Goal: Task Accomplishment & Management: Manage account settings

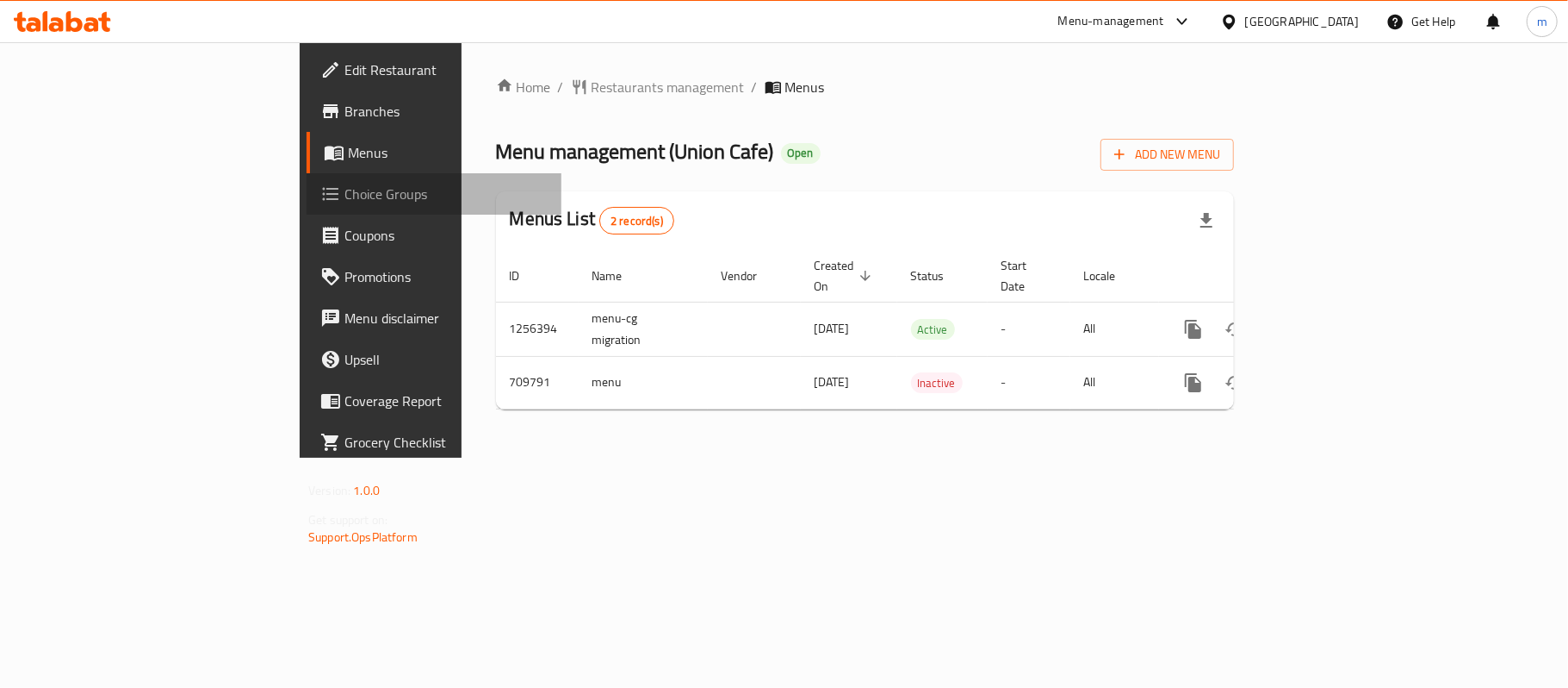
click at [345, 193] on span "Choice Groups" at bounding box center [446, 193] width 203 height 21
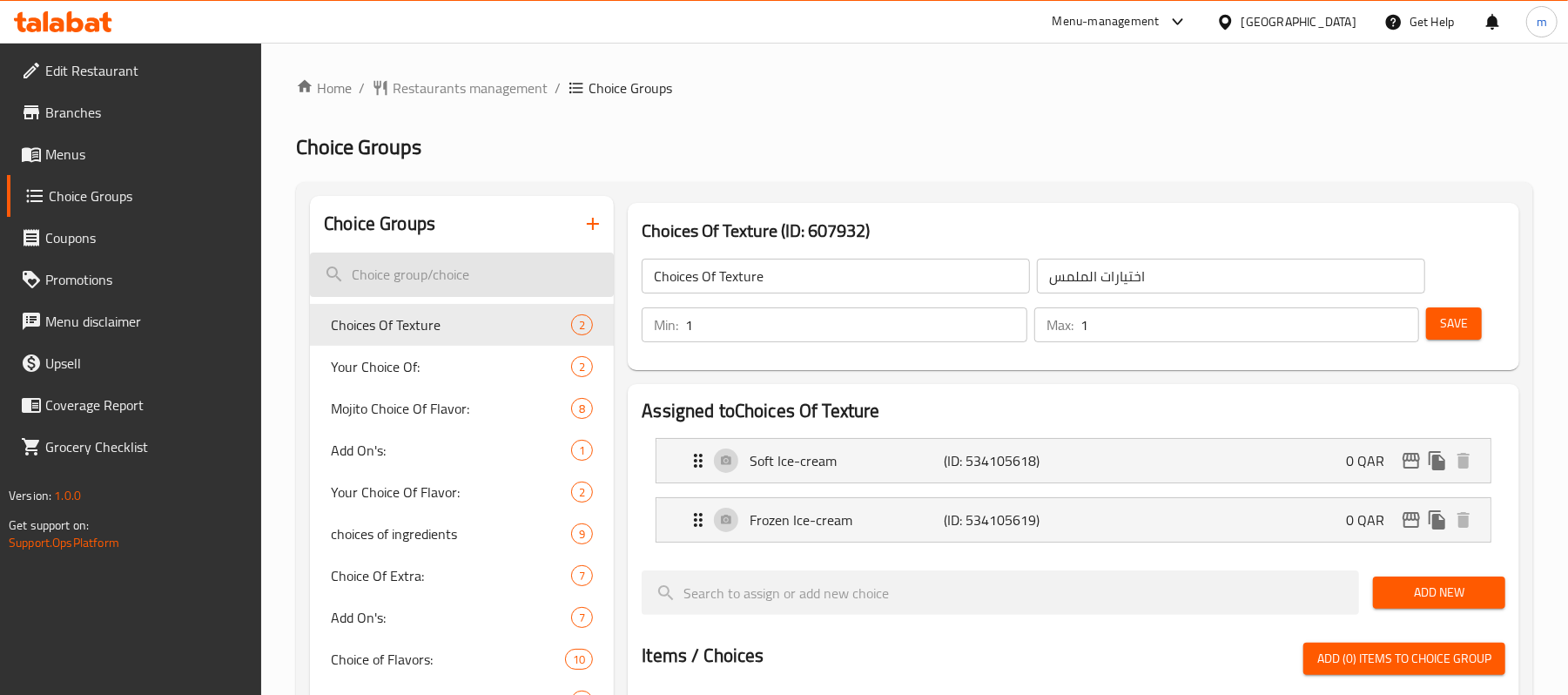
click at [382, 280] on input "search" at bounding box center [462, 275] width 304 height 44
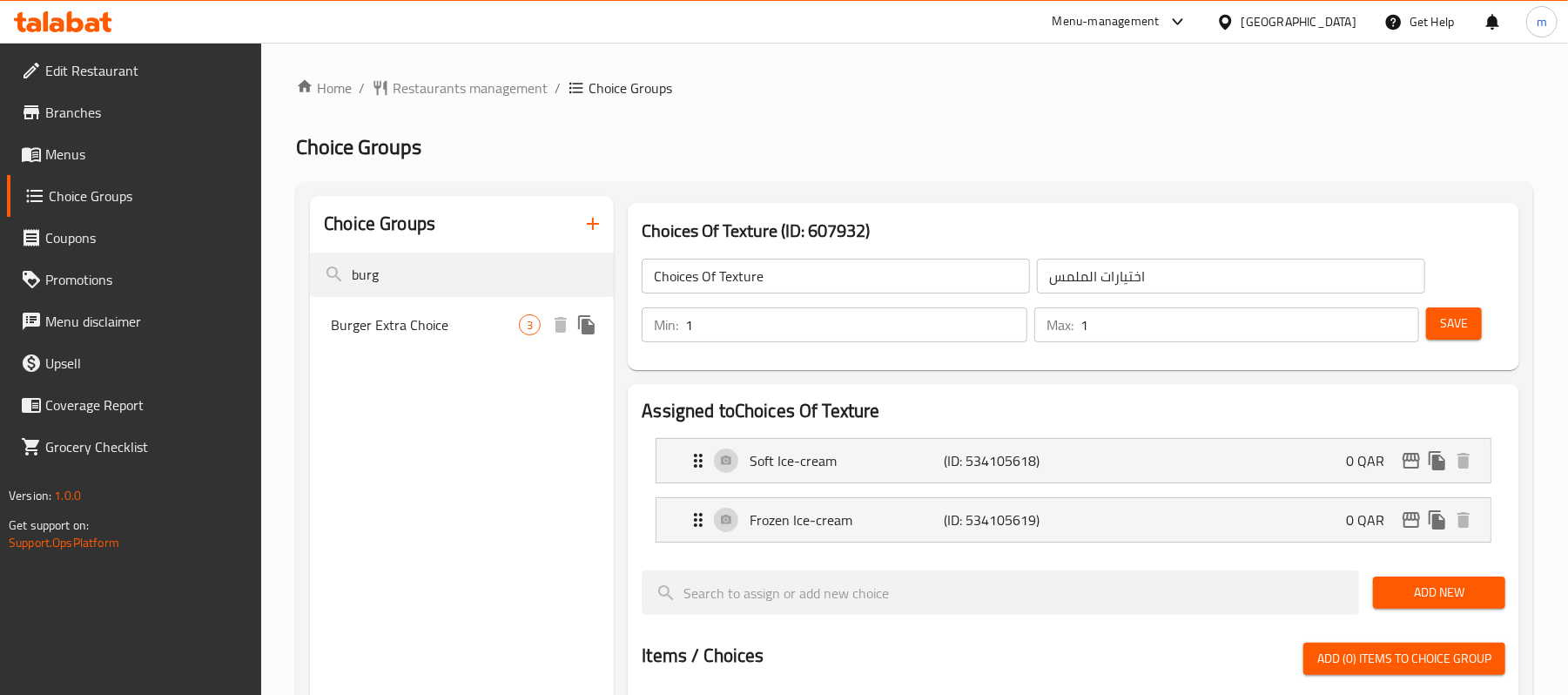
type input "burg"
click at [409, 322] on span "Burger Extra Choice" at bounding box center [425, 324] width 188 height 21
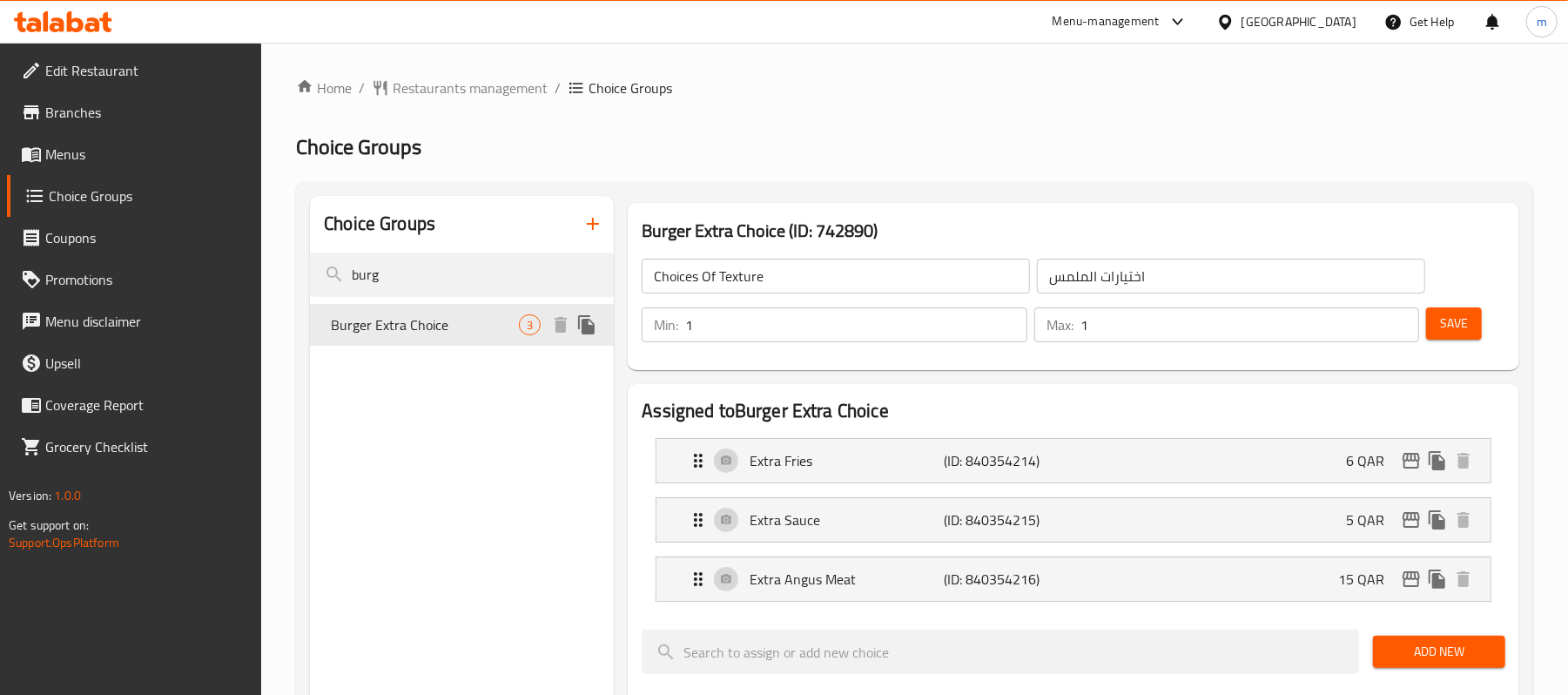
type input "Burger Extra Choice"
type input "برجر اكسترا تشويس"
type input "0"
type input "3"
click at [427, 82] on span "Restaurants management" at bounding box center [470, 88] width 155 height 21
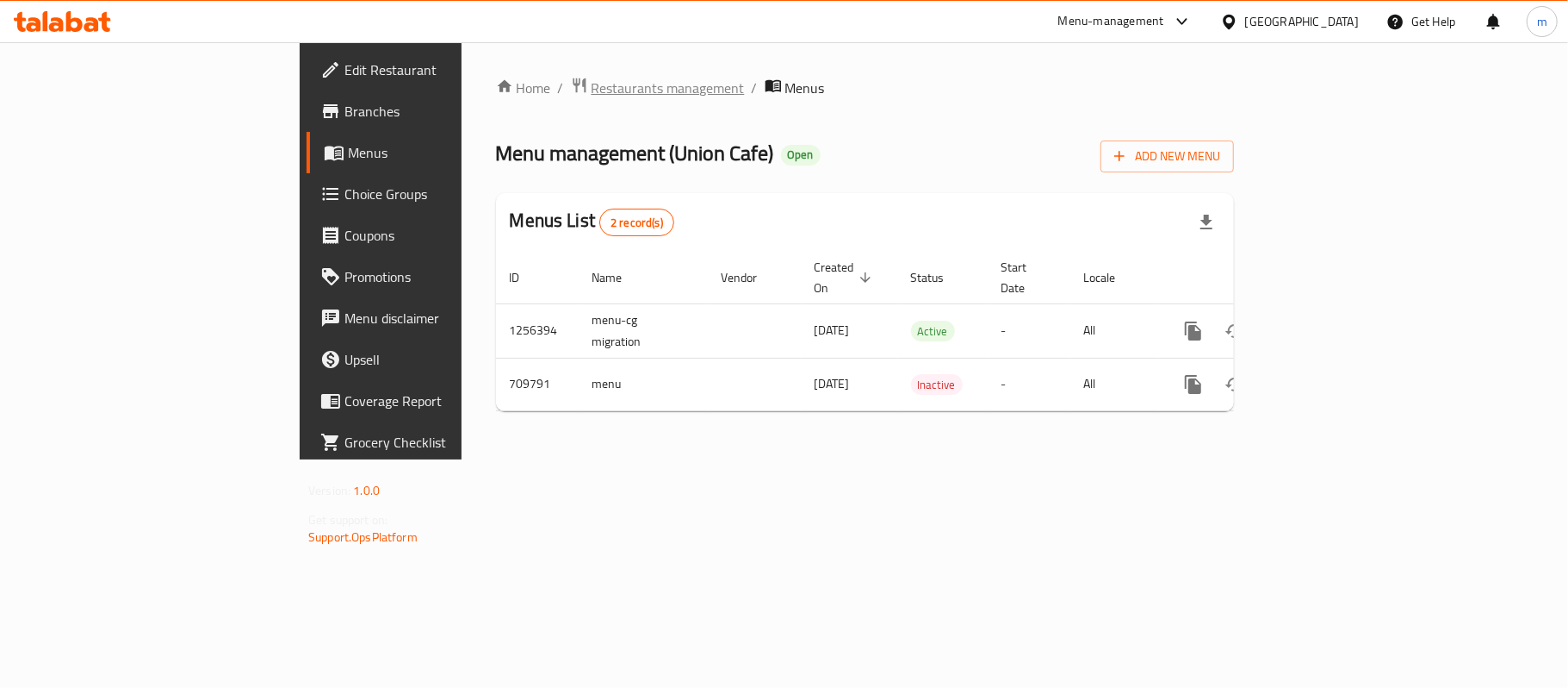
click at [592, 79] on span "Restaurants management" at bounding box center [669, 88] width 153 height 21
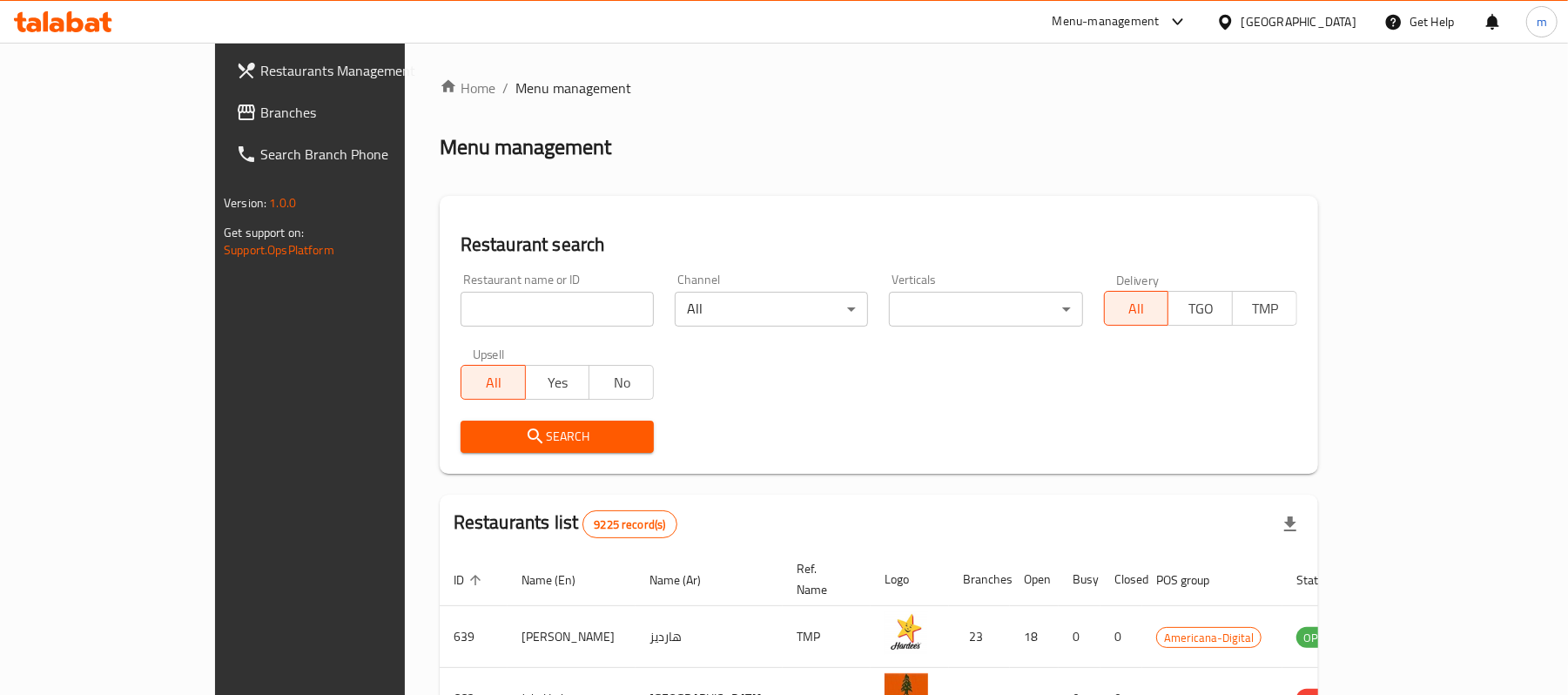
click at [461, 348] on div "All Yes No" at bounding box center [558, 373] width 194 height 53
click at [461, 319] on input "search" at bounding box center [558, 309] width 194 height 35
paste input "644997"
type input "644997"
click at [475, 431] on span "Search" at bounding box center [557, 437] width 165 height 22
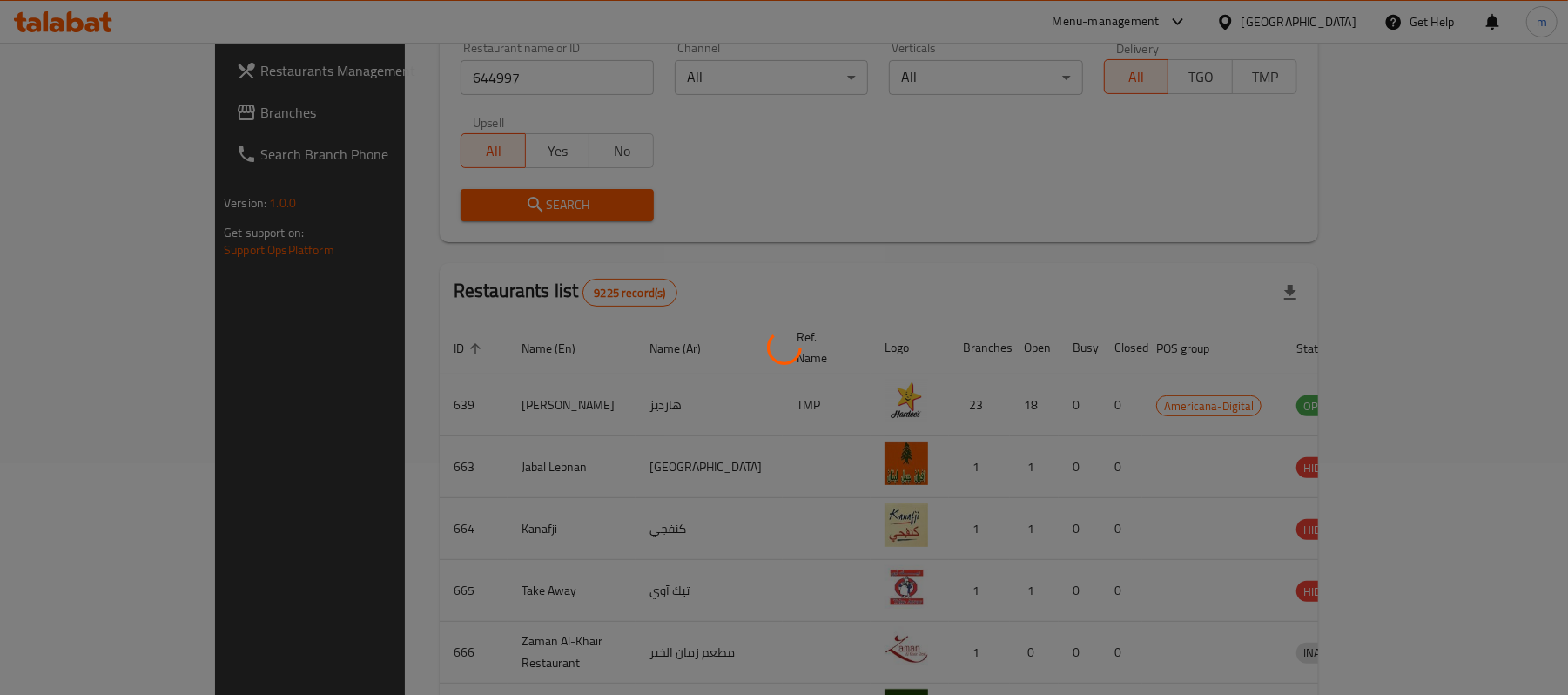
scroll to position [49, 0]
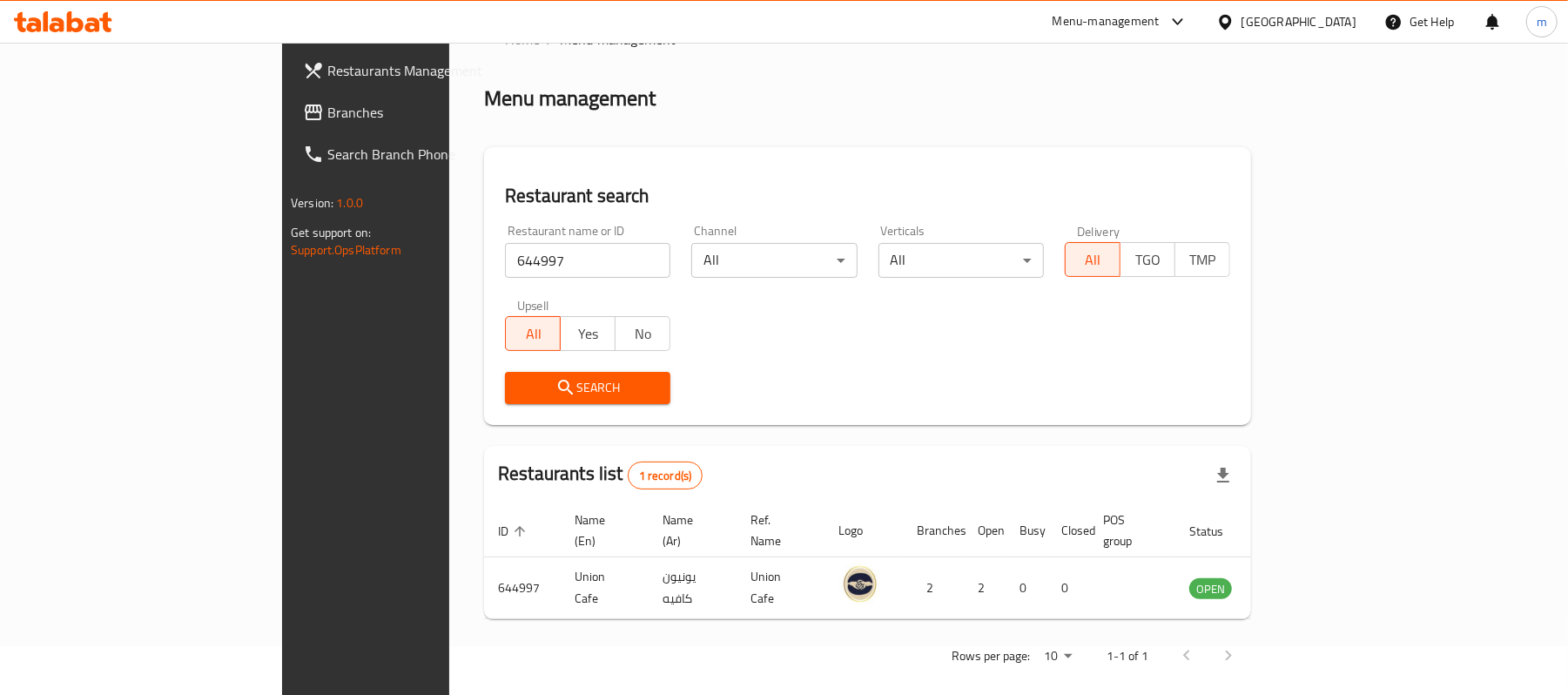
click at [327, 118] on span "Branches" at bounding box center [429, 112] width 203 height 21
